Goal: Book appointment/travel/reservation

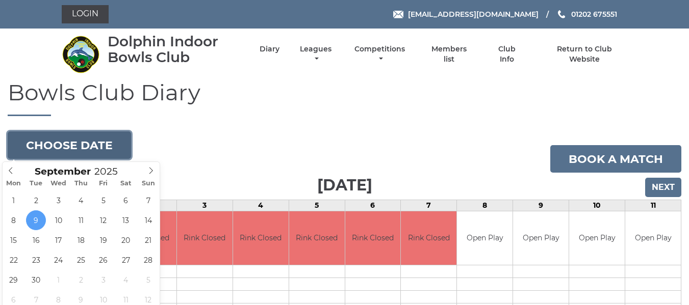
click at [75, 145] on button "Choose date" at bounding box center [69, 145] width 123 height 28
type input "2025-09-15"
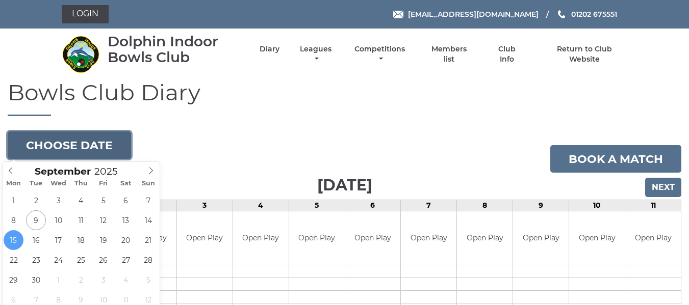
click at [86, 147] on button "Choose date" at bounding box center [69, 145] width 123 height 28
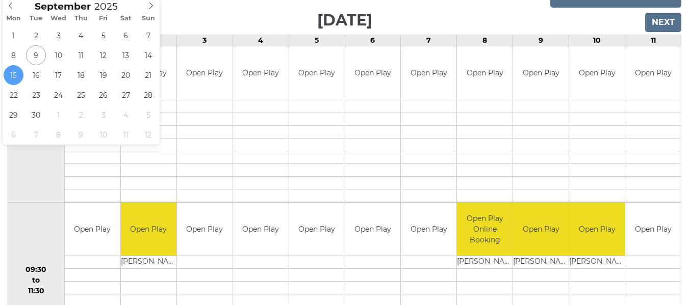
scroll to position [51, 0]
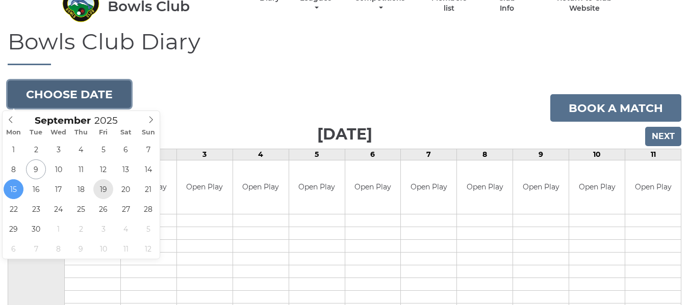
type input "2025-09-19"
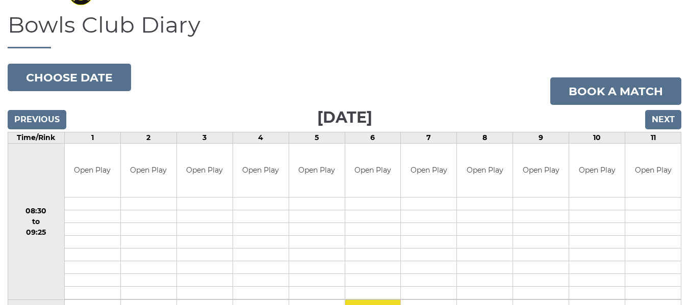
scroll to position [51, 0]
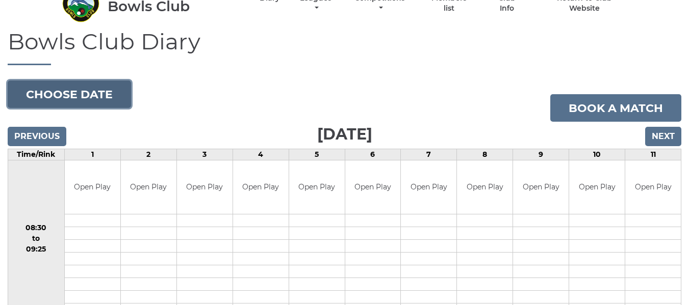
click at [86, 99] on button "Choose date" at bounding box center [69, 95] width 123 height 28
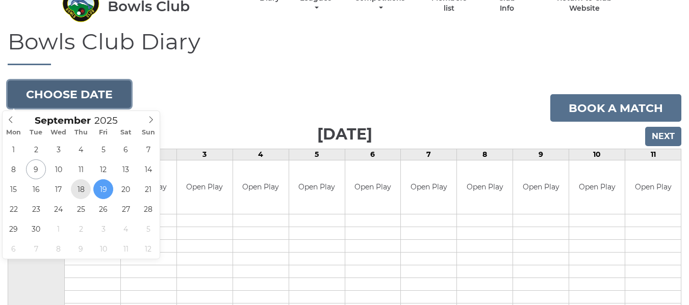
type input "[DATE]"
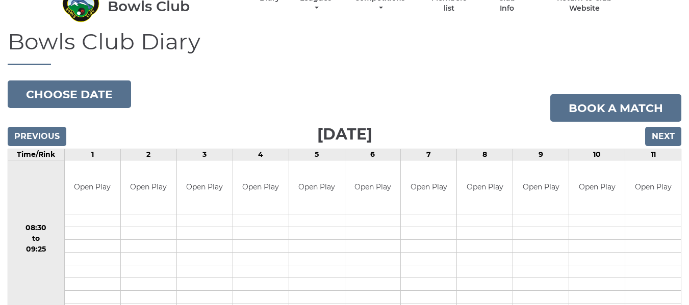
scroll to position [101, 0]
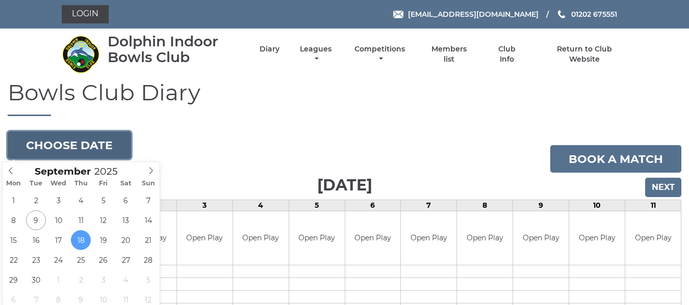
click at [95, 147] on button "Choose date" at bounding box center [69, 145] width 123 height 28
type input "[DATE]"
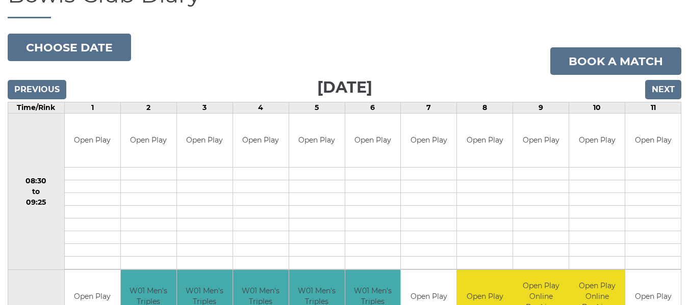
scroll to position [153, 0]
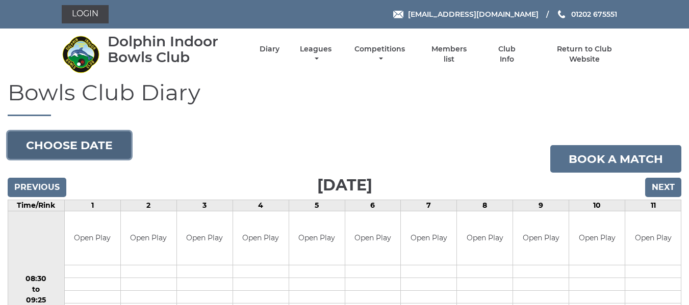
click at [80, 141] on button "Choose date" at bounding box center [69, 145] width 123 height 28
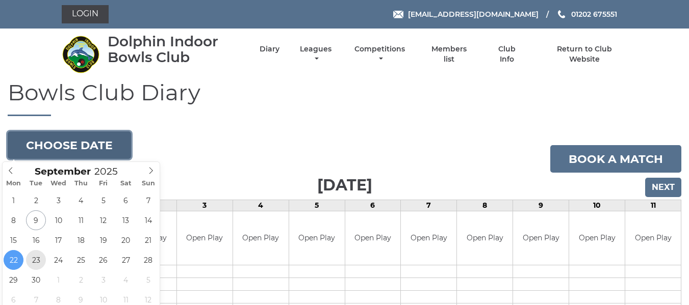
type input "2025-09-23"
click at [88, 143] on button "Choose date" at bounding box center [69, 145] width 123 height 28
type input "2025-09-25"
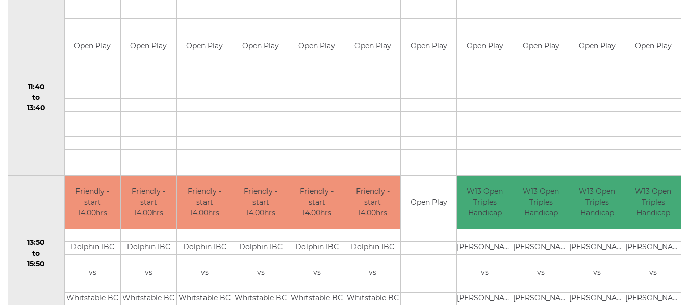
scroll to position [510, 0]
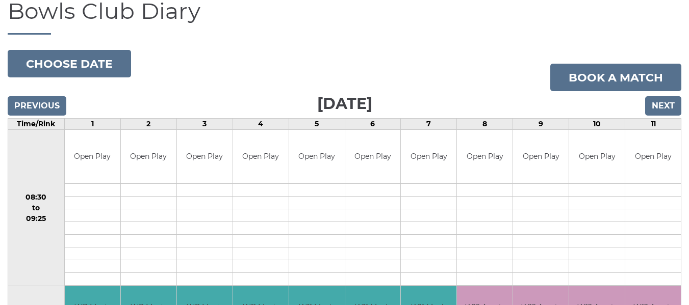
scroll to position [102, 0]
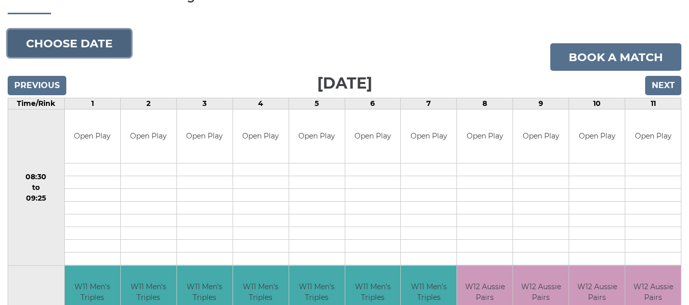
click at [98, 42] on button "Choose date" at bounding box center [69, 44] width 123 height 28
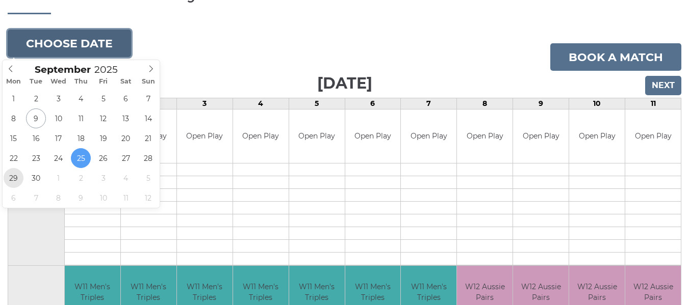
type input "[DATE]"
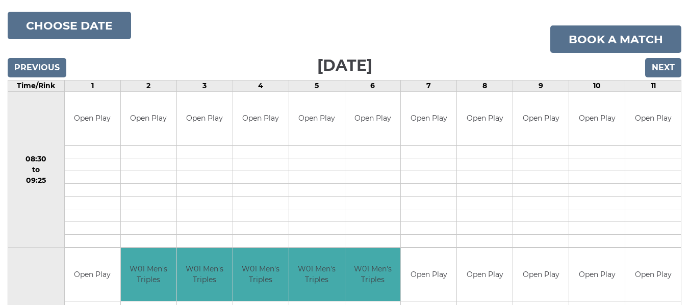
scroll to position [102, 0]
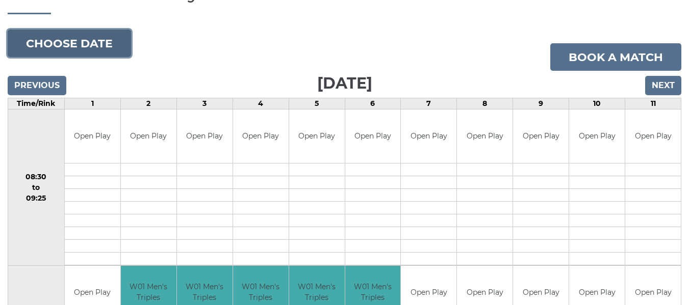
click at [76, 44] on button "Choose date" at bounding box center [69, 44] width 123 height 28
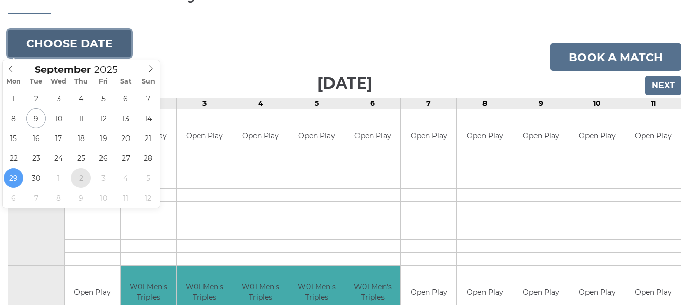
type input "[DATE]"
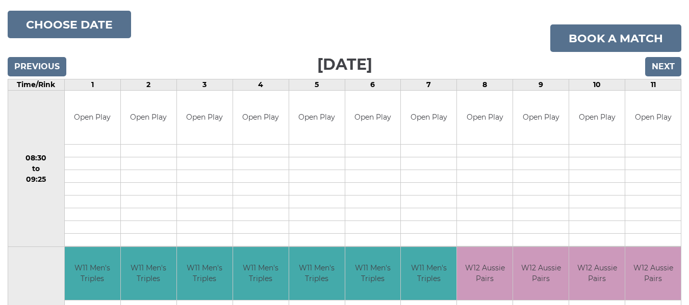
scroll to position [102, 0]
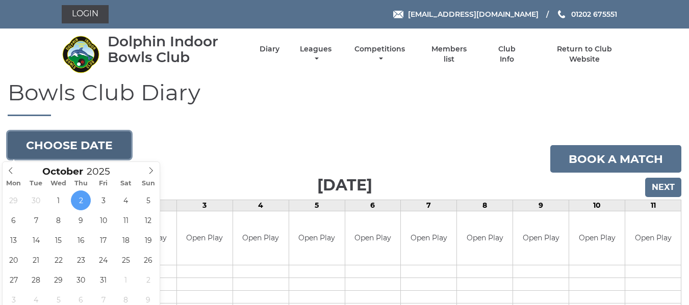
click at [96, 143] on button "Choose date" at bounding box center [69, 145] width 123 height 28
type input "[DATE]"
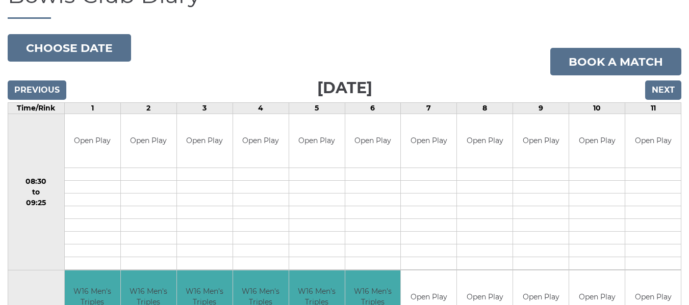
scroll to position [51, 0]
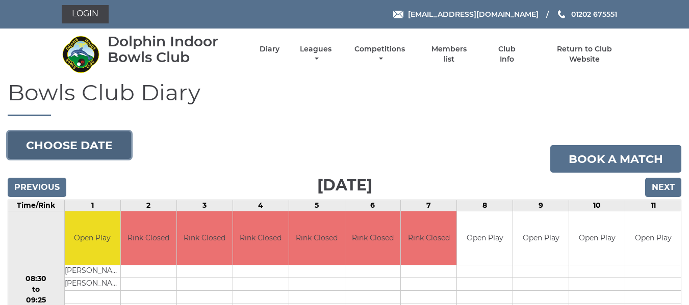
click at [76, 144] on button "Choose date" at bounding box center [69, 145] width 123 height 28
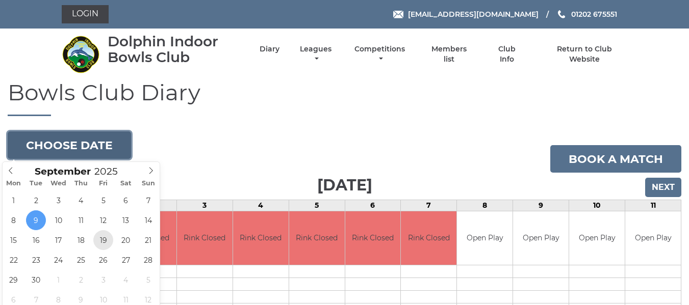
type input "[DATE]"
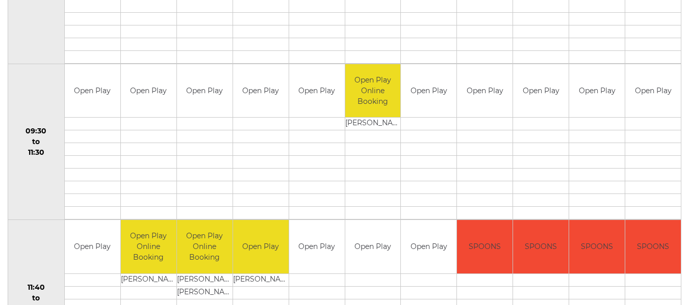
scroll to position [306, 0]
